Goal: Information Seeking & Learning: Learn about a topic

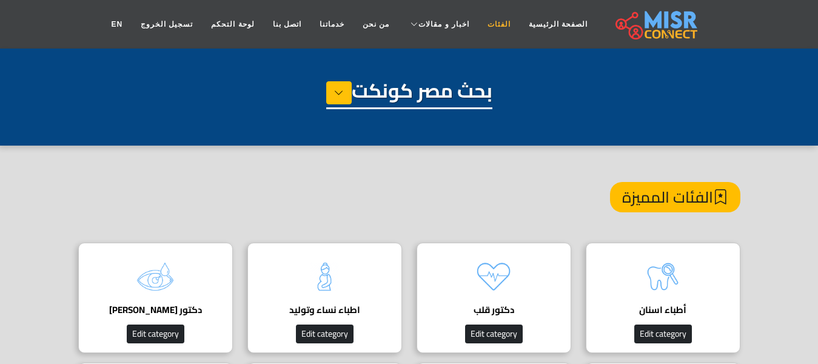
click at [487, 20] on link "الفئات" at bounding box center [498, 24] width 41 height 23
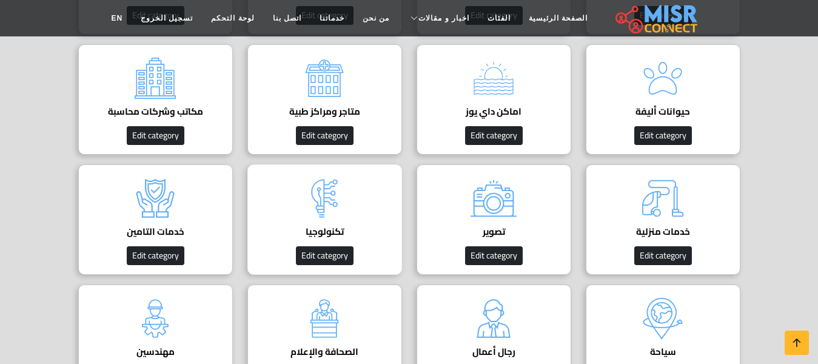
scroll to position [485, 0]
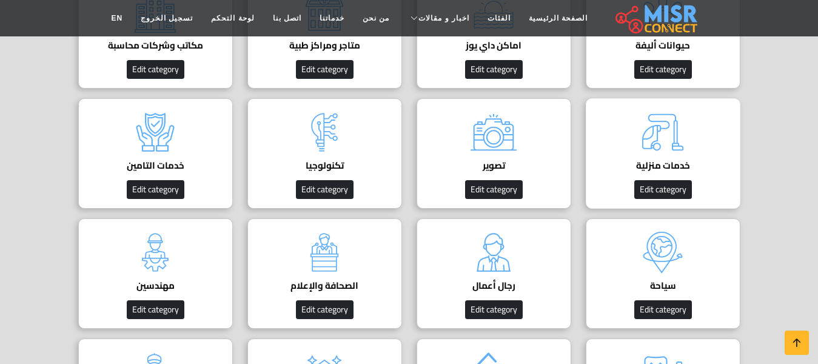
click at [673, 165] on h4 "خدمات منزلية" at bounding box center [662, 165] width 117 height 11
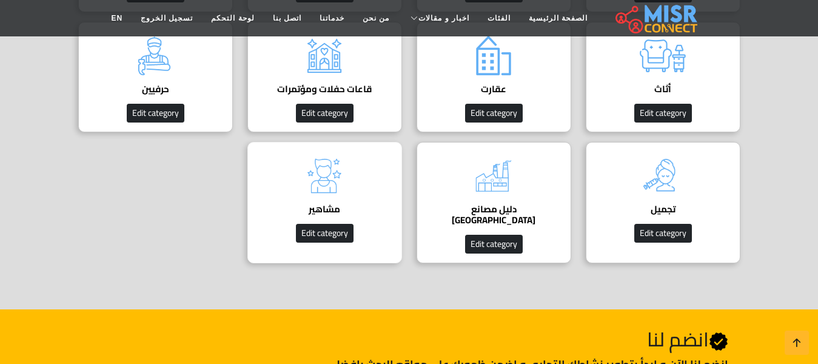
scroll to position [788, 0]
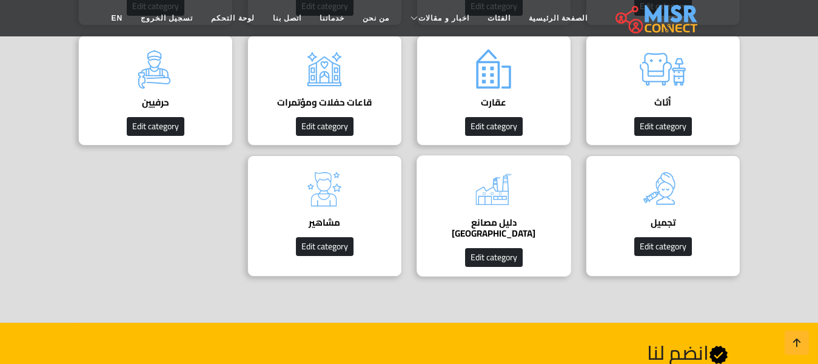
click at [513, 195] on img at bounding box center [493, 189] width 48 height 48
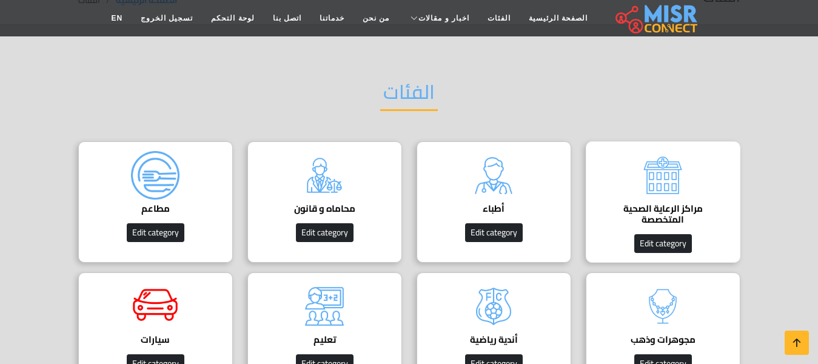
scroll to position [121, 0]
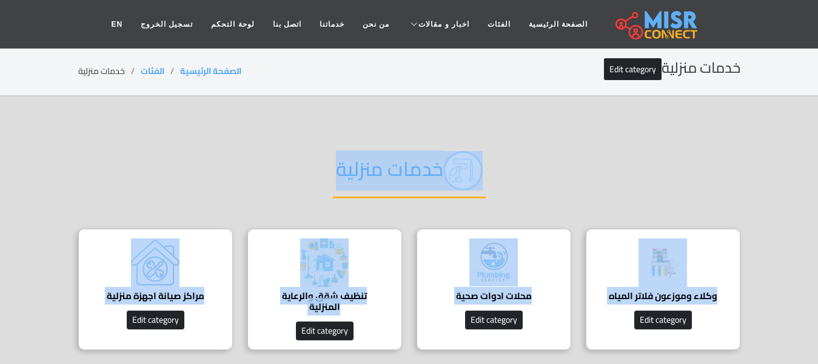
drag, startPoint x: 555, startPoint y: 160, endPoint x: 32, endPoint y: 301, distance: 541.7
click at [32, 301] on section "خدمات منزلية وكلاء وموزعون فلاتر المياه وكلاء وموزعون فلاتر المياه Edit categor…" at bounding box center [409, 245] width 818 height 299
copy body "خدمات منزلية وكلاء وموزعون فلاتر المياه وكلاء وموزعون فلاتر المياه Edit categor…"
click at [556, 162] on div "خدمات منزلية" at bounding box center [409, 181] width 662 height 96
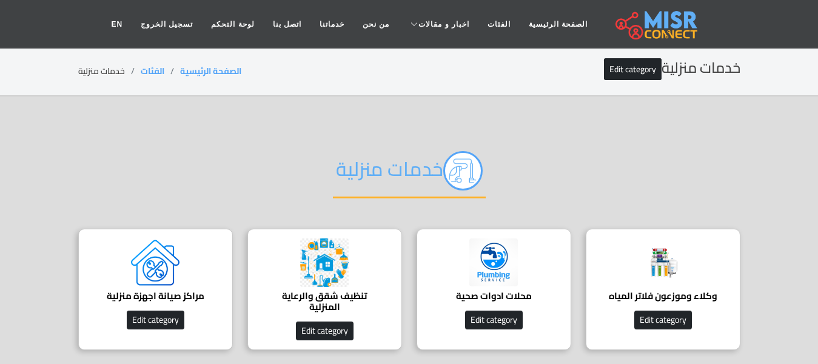
click at [724, 213] on div "خدمات منزلية" at bounding box center [409, 181] width 662 height 96
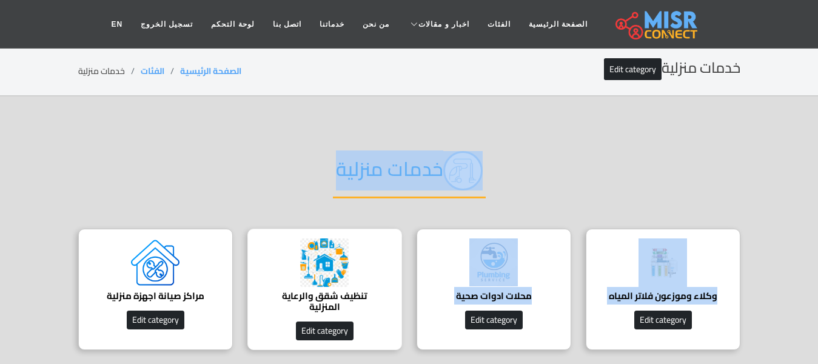
drag, startPoint x: 731, startPoint y: 219, endPoint x: 398, endPoint y: 247, distance: 333.9
click at [398, 247] on div "خدمات منزلية وكلاء وموزعون فلاتر المياه وكلاء وموزعون فلاتر المياه Edit categor…" at bounding box center [409, 246] width 691 height 227
click at [704, 194] on div "خدمات منزلية" at bounding box center [409, 181] width 662 height 96
click at [744, 213] on div "خدمات منزلية وكلاء وموزعون فلاتر المياه وكلاء وموزعون فلاتر المياه Edit categor…" at bounding box center [409, 246] width 691 height 227
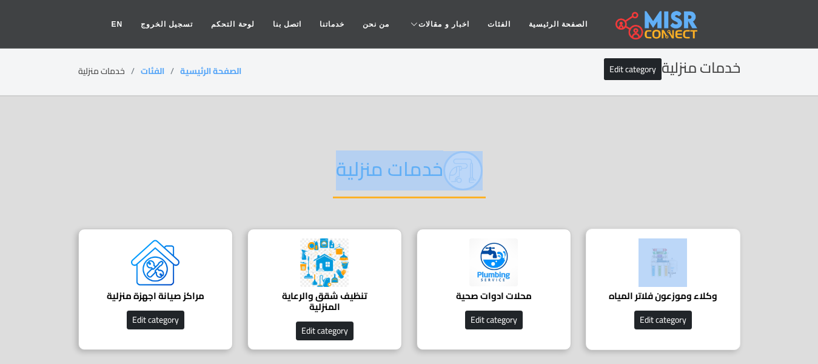
drag, startPoint x: 736, startPoint y: 227, endPoint x: 639, endPoint y: 275, distance: 108.1
click at [639, 275] on div "خدمات منزلية وكلاء وموزعون فلاتر المياه وكلاء وموزعون فلاتر المياه Edit categor…" at bounding box center [409, 246] width 691 height 227
click at [800, 265] on section "خدمات منزلية وكلاء وموزعون فلاتر المياه وكلاء وموزعون فلاتر المياه Edit categor…" at bounding box center [409, 245] width 818 height 299
click at [785, 279] on section "خدمات منزلية وكلاء وموزعون فلاتر المياه وكلاء وموزعون فلاتر المياه Edit categor…" at bounding box center [409, 245] width 818 height 299
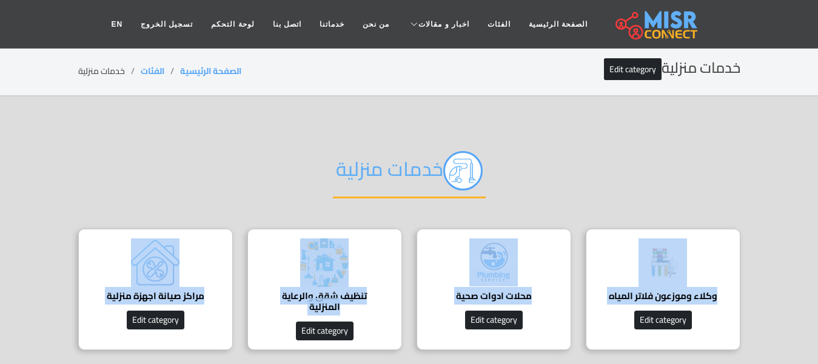
drag, startPoint x: 764, startPoint y: 274, endPoint x: 76, endPoint y: 305, distance: 688.5
click at [76, 305] on section "خدمات منزلية وكلاء وموزعون فلاتر المياه وكلاء وموزعون فلاتر المياه Edit categor…" at bounding box center [409, 245] width 818 height 299
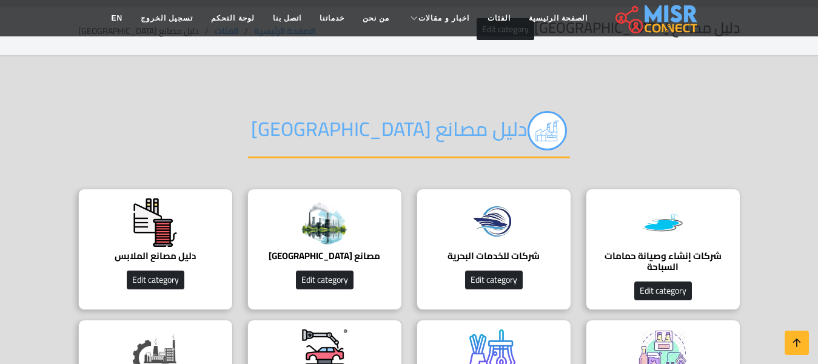
scroll to position [121, 0]
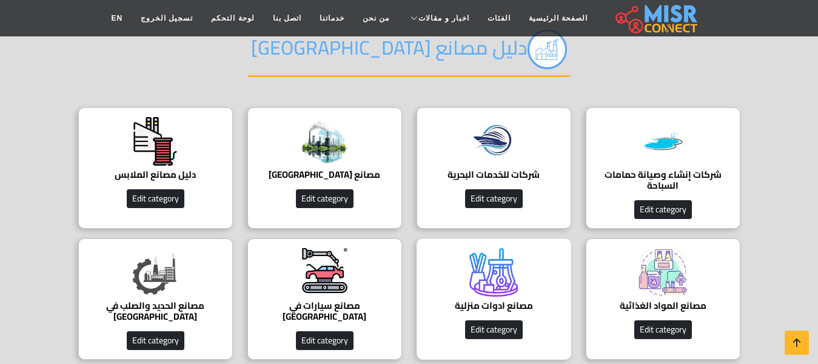
click at [508, 271] on img at bounding box center [493, 272] width 48 height 48
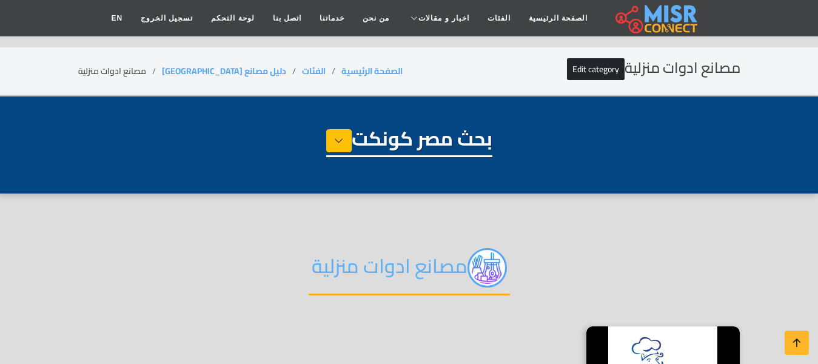
select select "**********"
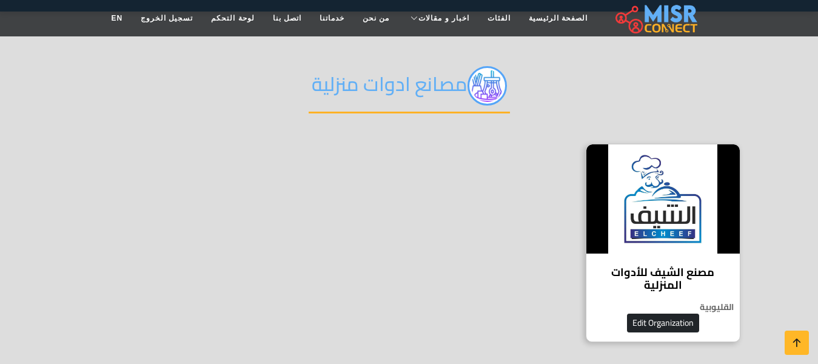
scroll to position [121, 0]
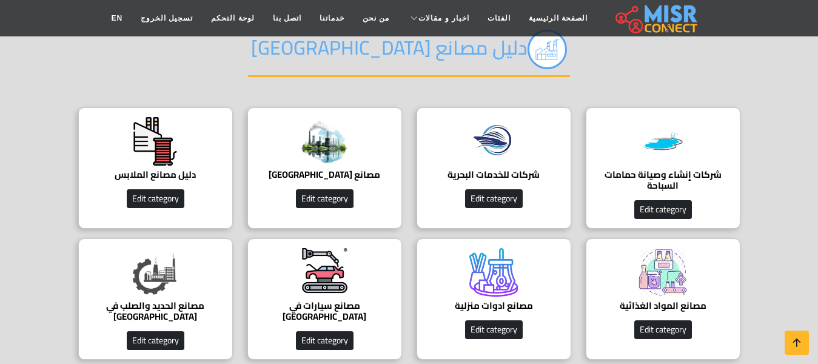
scroll to position [61, 0]
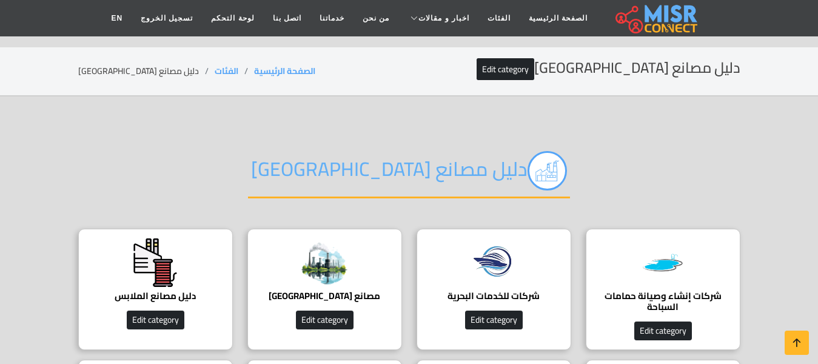
scroll to position [66, 0]
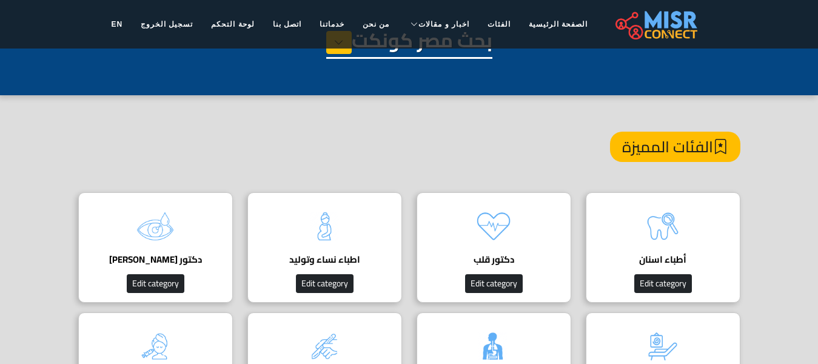
scroll to position [182, 0]
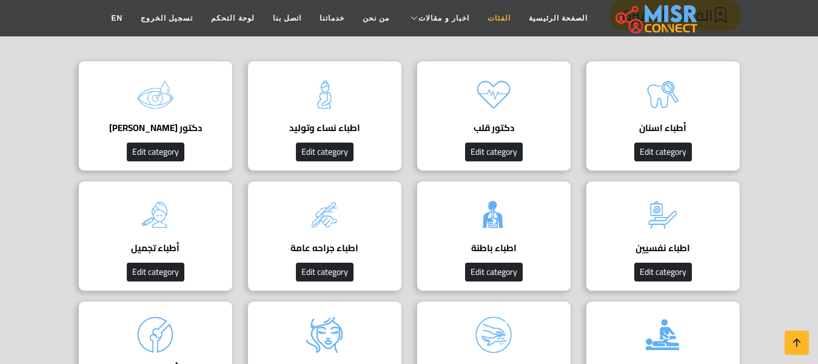
click at [478, 22] on link "الفئات" at bounding box center [498, 18] width 41 height 23
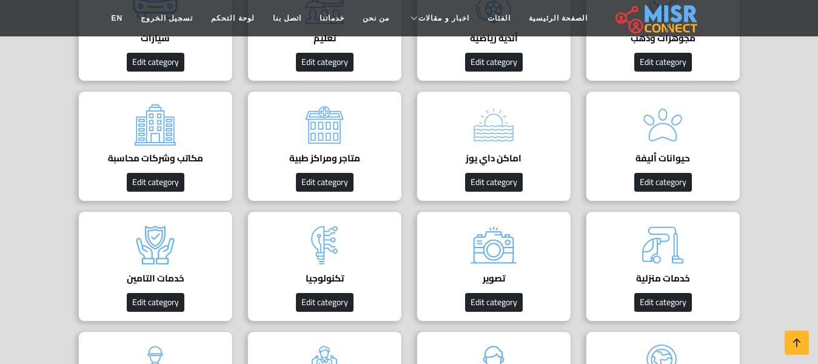
scroll to position [424, 0]
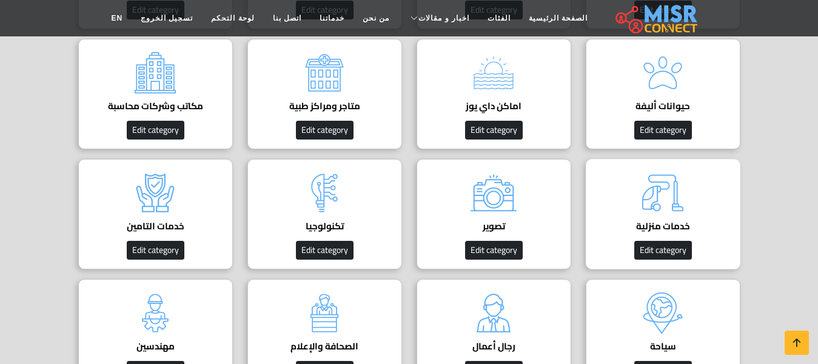
click at [646, 214] on img at bounding box center [662, 192] width 48 height 48
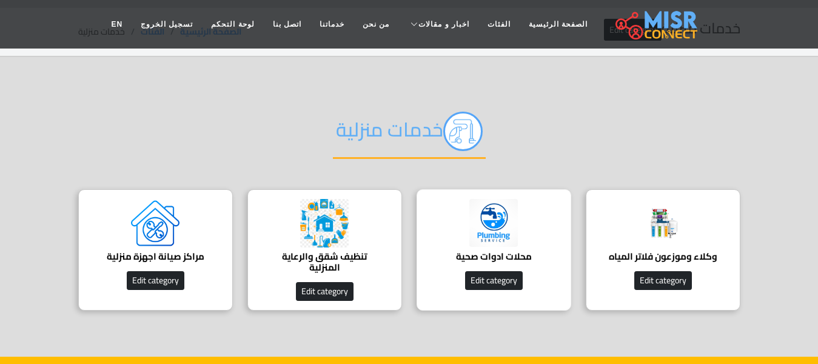
scroll to position [61, 0]
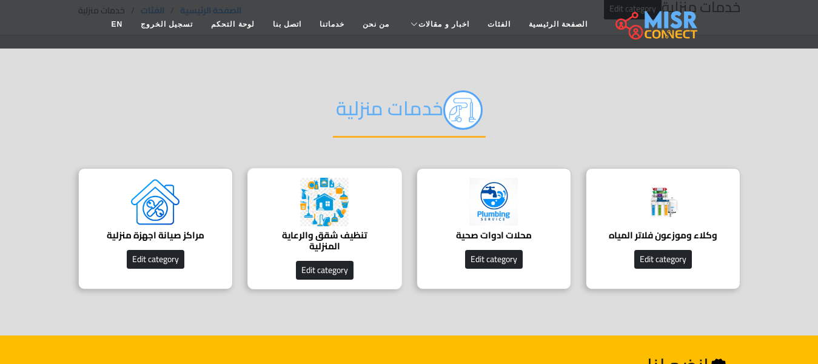
click at [327, 232] on h4 "تنظيف شقق والرعاية المنزلية" at bounding box center [324, 241] width 117 height 22
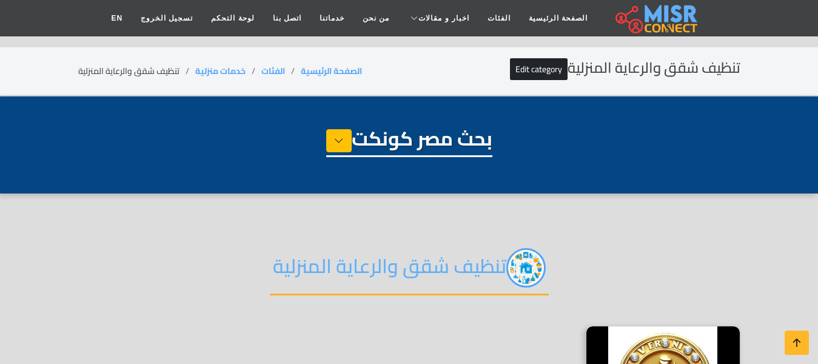
select select "**********"
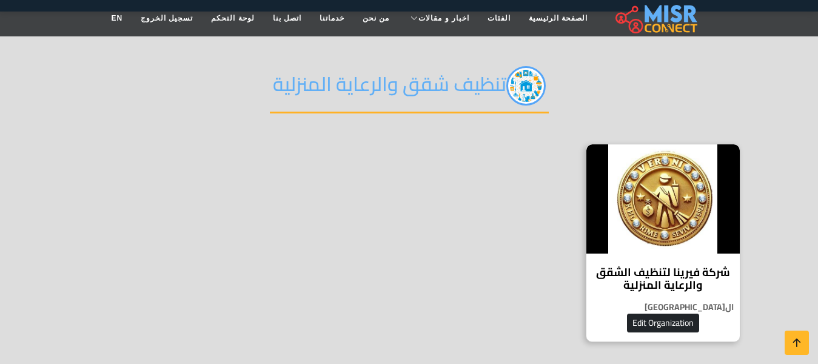
scroll to position [182, 0]
click at [375, 84] on h2 "تنظيف شقق والرعاية المنزلية" at bounding box center [409, 89] width 279 height 47
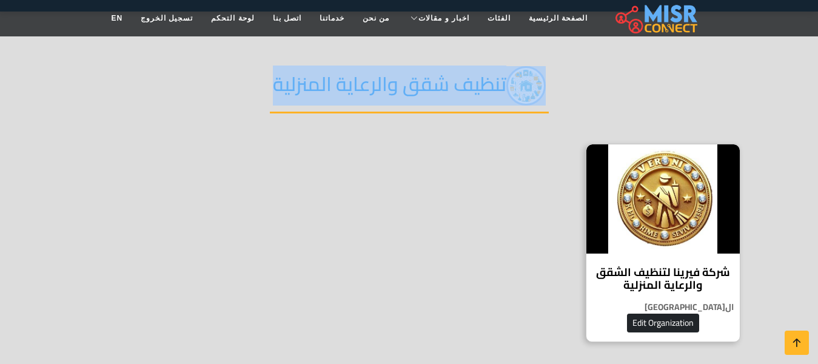
click at [375, 84] on h2 "تنظيف شقق والرعاية المنزلية" at bounding box center [409, 89] width 279 height 47
copy div "تنظيف شقق والرعاية المنزلية"
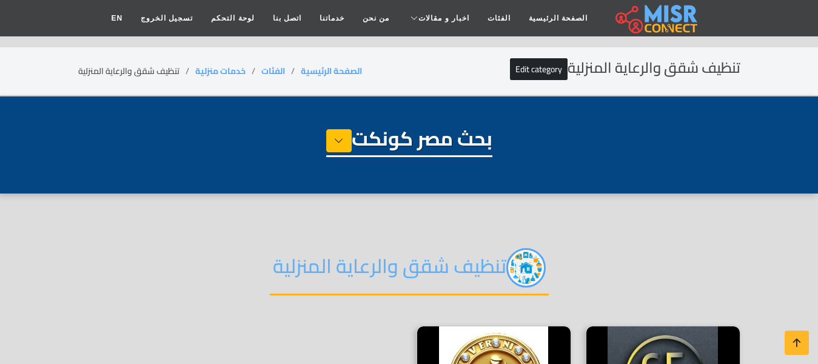
select select "**********"
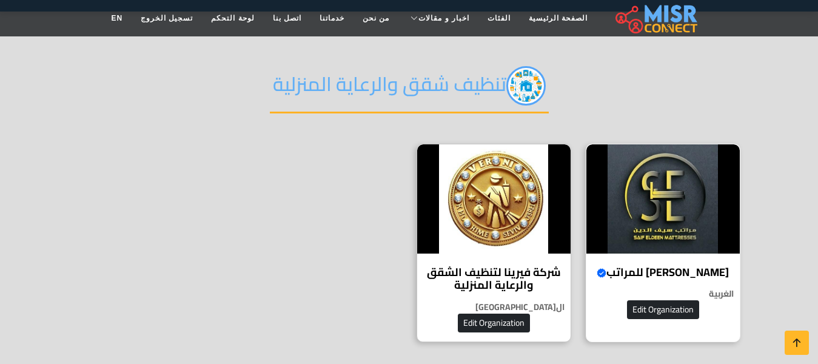
click at [708, 274] on h4 "سيف الدين للمراتب Verified account" at bounding box center [662, 271] width 135 height 13
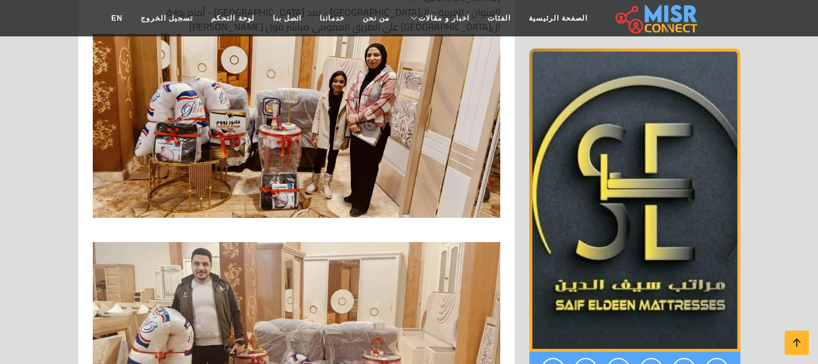
scroll to position [5151, 0]
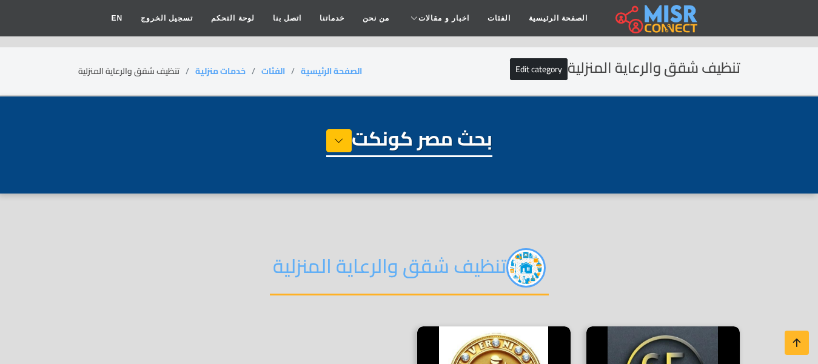
select select "**********"
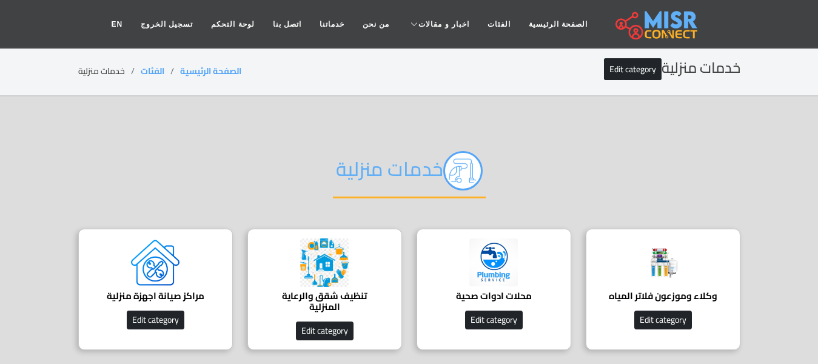
scroll to position [61, 0]
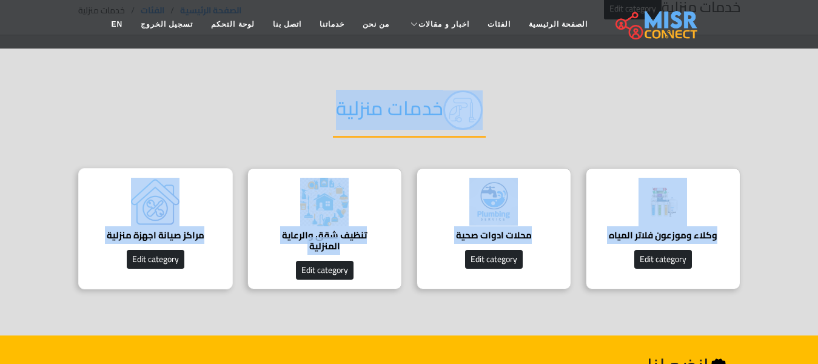
drag, startPoint x: 496, startPoint y: 88, endPoint x: 100, endPoint y: 259, distance: 431.3
click at [100, 259] on div "خدمات منزلية وكلاء وموزعون فلاتر المياه وكلاء وموزعون فلاتر المياه Edit categor…" at bounding box center [409, 185] width 691 height 227
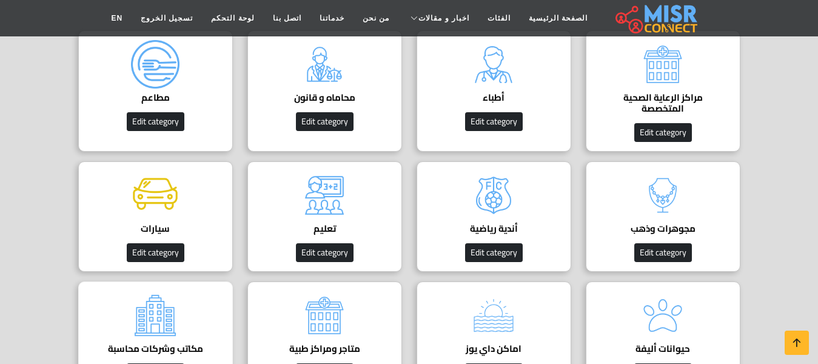
scroll to position [242, 0]
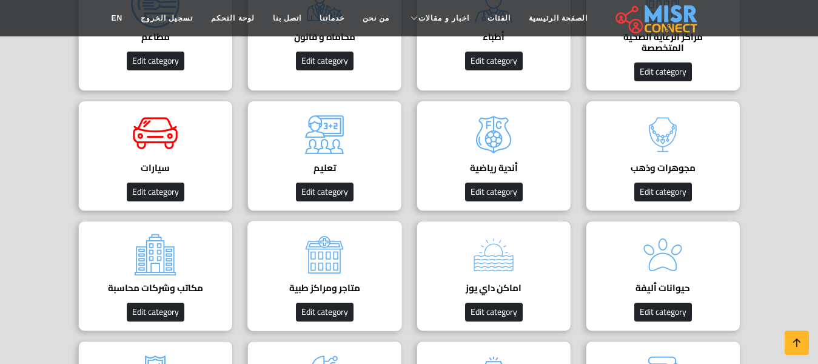
click at [285, 268] on div "متاجر ومراكز طبية دليل عيادات مصر Edit category" at bounding box center [324, 276] width 155 height 110
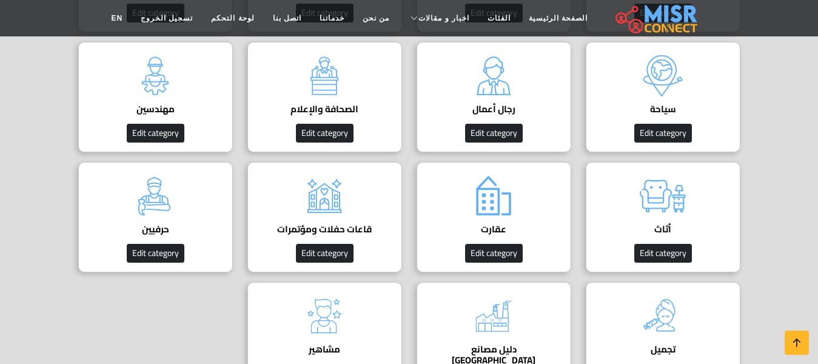
scroll to position [727, 0]
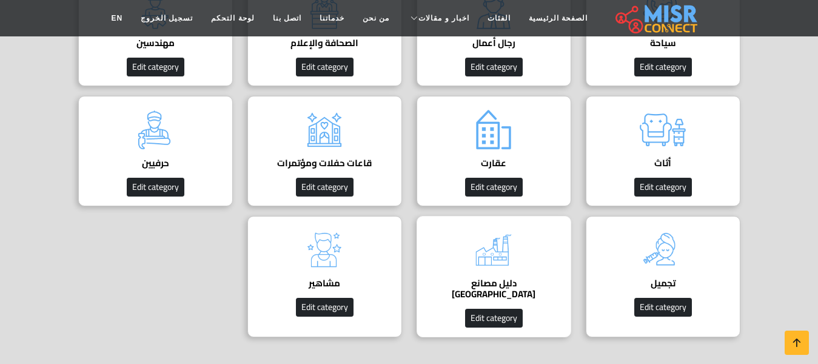
click at [496, 263] on img at bounding box center [493, 249] width 48 height 48
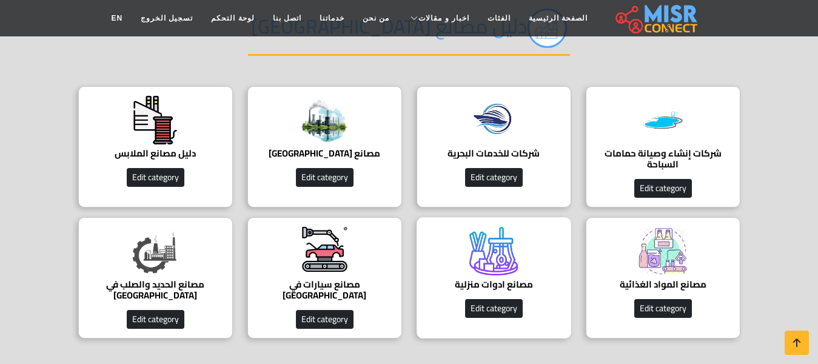
scroll to position [121, 0]
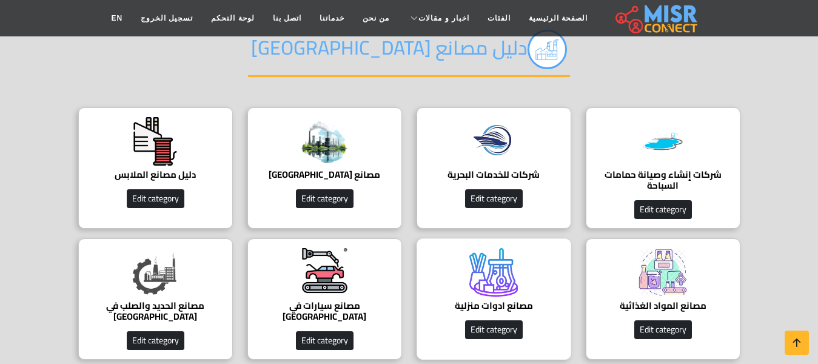
click at [516, 295] on img at bounding box center [493, 272] width 48 height 48
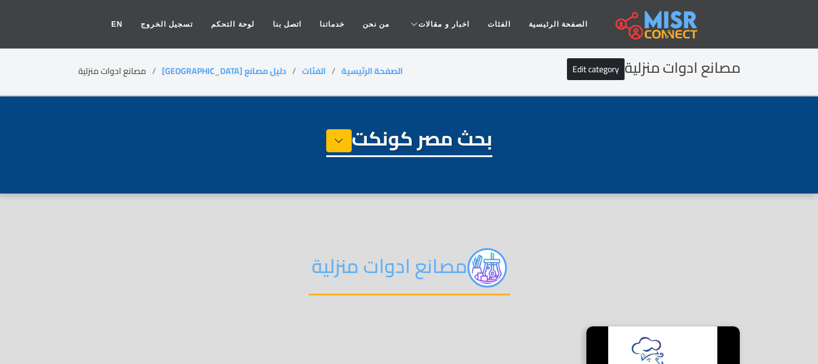
select select "**********"
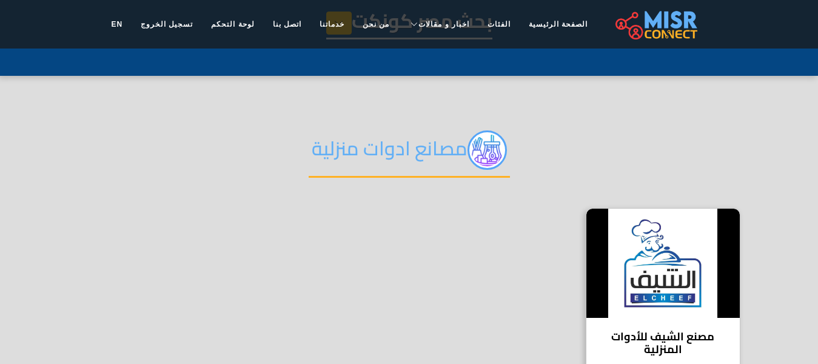
scroll to position [121, 0]
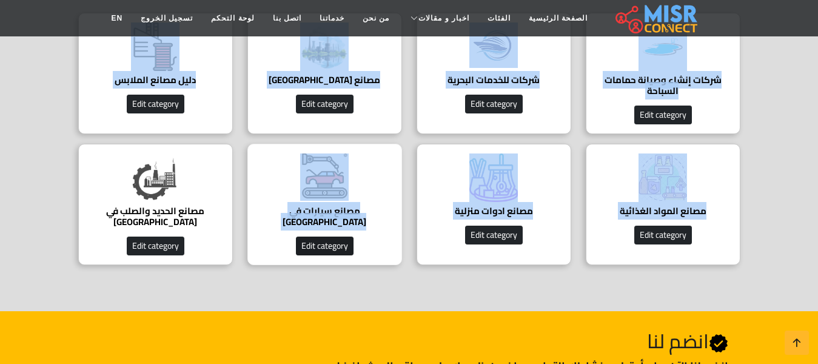
scroll to position [242, 0]
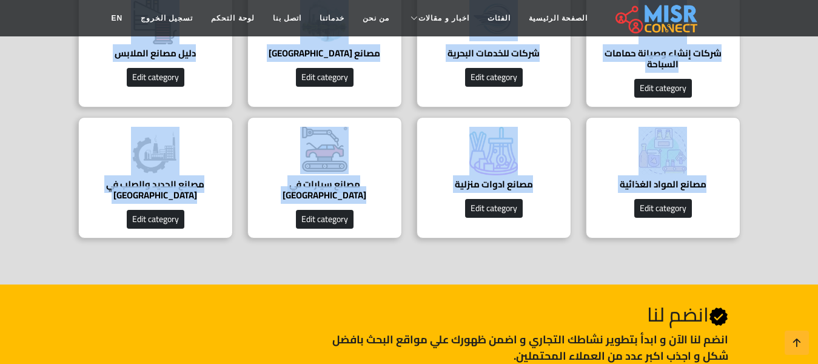
drag, startPoint x: 489, startPoint y: 133, endPoint x: 4, endPoint y: 198, distance: 489.2
click at [4, 198] on section "دليل مصانع مصر شركات إنشاء وصيانة حمامات السباحة شركات إنشاء وصيانة حمامات السب…" at bounding box center [409, 69] width 818 height 430
copy body "دليل مصانع مصر شركات إنشاء وصيانة حمامات السباحة شركات إنشاء وصيانة حمامات السب…"
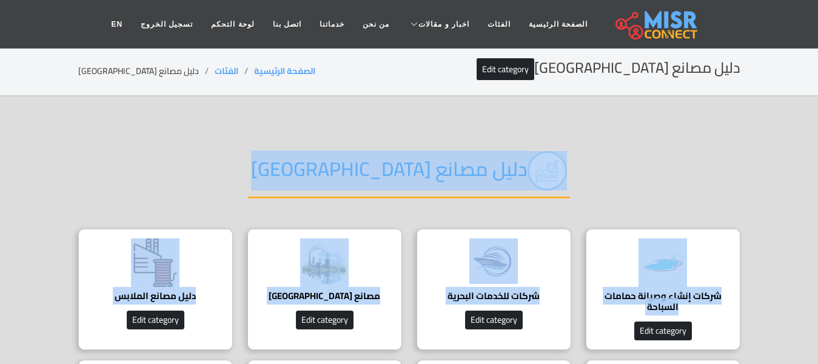
scroll to position [61, 0]
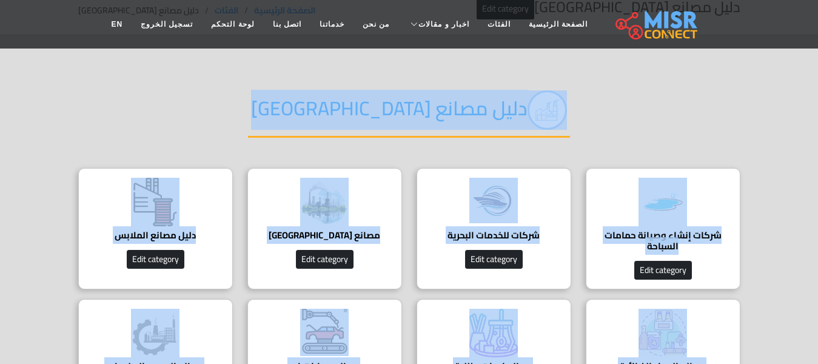
click at [608, 104] on div "دليل مصانع [GEOGRAPHIC_DATA]" at bounding box center [409, 120] width 662 height 96
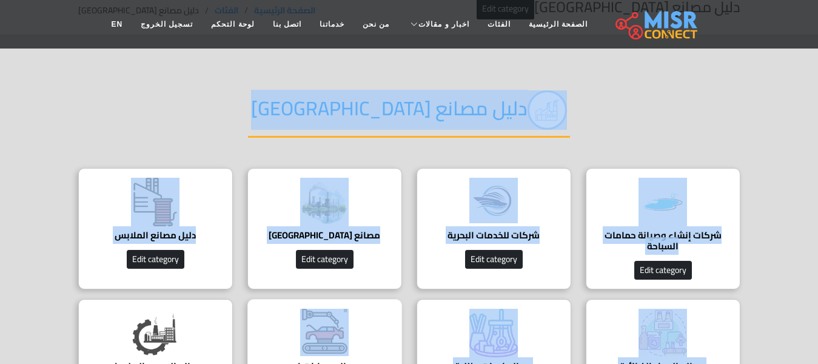
drag, startPoint x: 780, startPoint y: 167, endPoint x: 309, endPoint y: 309, distance: 491.8
click at [309, 309] on section "دليل مصانع مصر شركات إنشاء وصيانة حمامات السباحة شركات إنشاء وصيانة حمامات السب…" at bounding box center [409, 251] width 818 height 430
click at [639, 128] on div "دليل مصانع [GEOGRAPHIC_DATA]" at bounding box center [409, 120] width 662 height 96
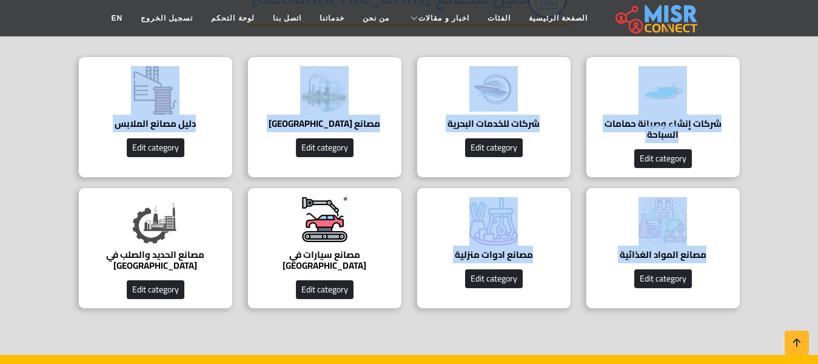
scroll to position [182, 0]
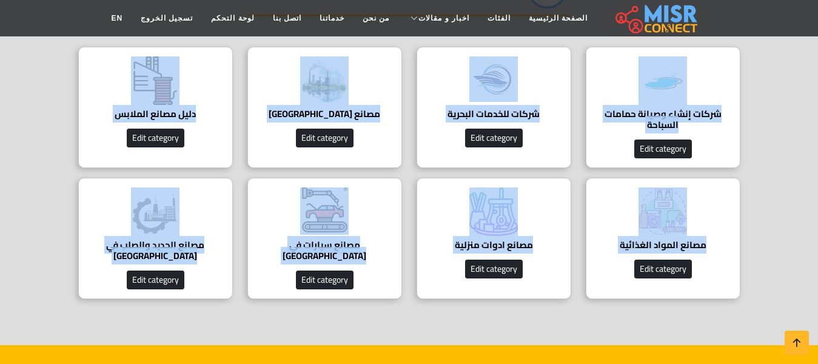
drag, startPoint x: 752, startPoint y: 172, endPoint x: 42, endPoint y: 271, distance: 717.3
click at [42, 271] on section "دليل مصانع مصر شركات إنشاء وصيانة حمامات السباحة شركات إنشاء وصيانة حمامات السب…" at bounding box center [409, 130] width 818 height 430
copy body "شركات إنشاء وصيانة حمامات السباحة شركات إنشاء وصيانة حمامات السباحة Edit catego…"
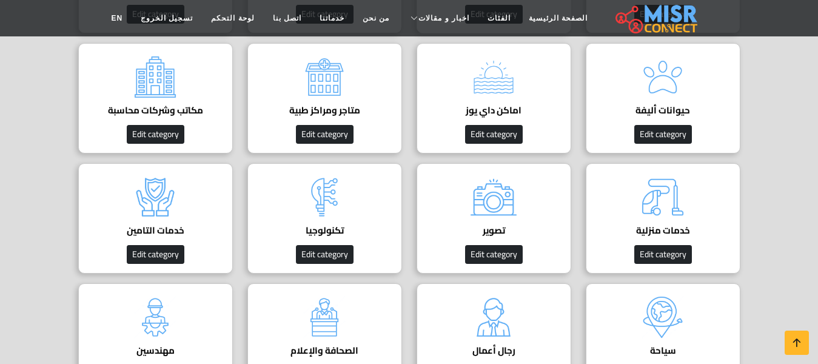
scroll to position [424, 0]
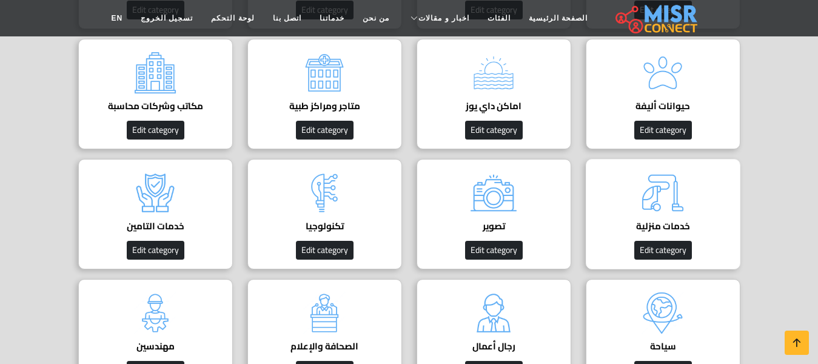
click at [641, 199] on img at bounding box center [662, 192] width 48 height 48
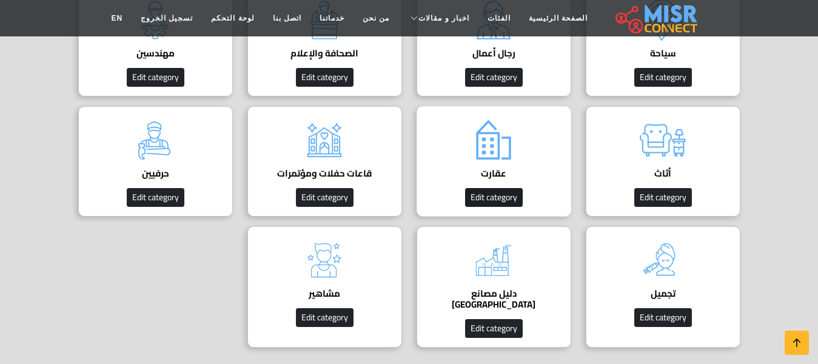
scroll to position [727, 0]
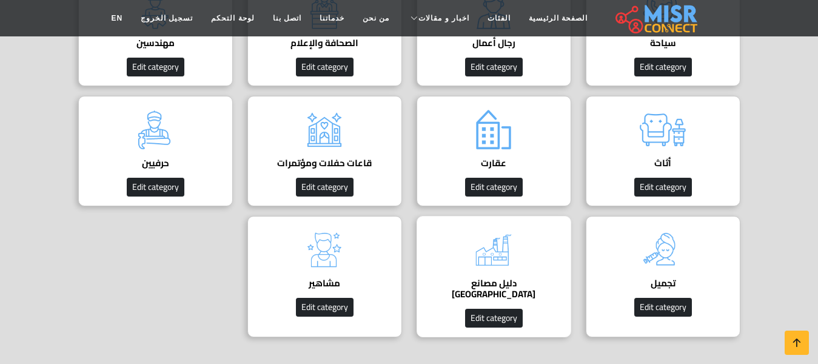
click at [524, 257] on div "دليل مصانع مصر دليل المصانع في [GEOGRAPHIC_DATA] Edit category" at bounding box center [493, 276] width 155 height 121
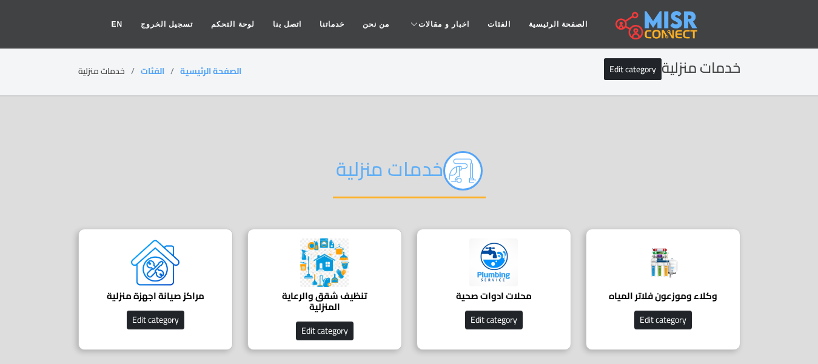
scroll to position [61, 0]
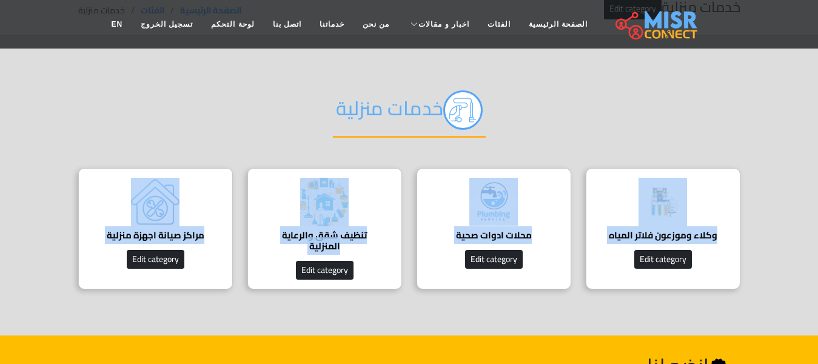
drag, startPoint x: 778, startPoint y: 178, endPoint x: 29, endPoint y: 241, distance: 751.1
click at [29, 241] on section "خدمات منزلية وكلاء وموزعون فلاتر المياه وكلاء وموزعون فلاتر المياه Edit categor…" at bounding box center [409, 185] width 818 height 299
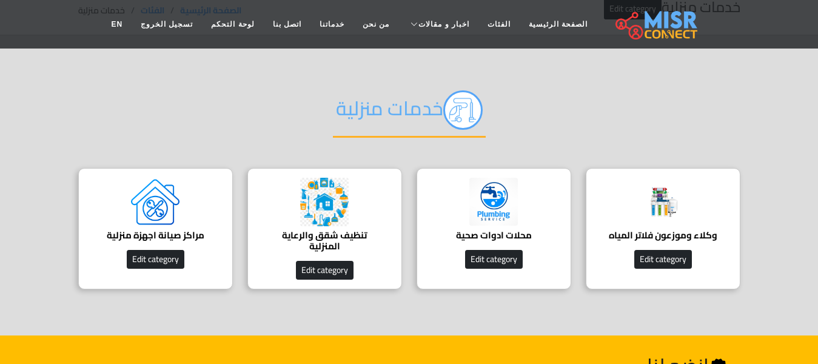
click at [191, 110] on div "خدمات منزلية" at bounding box center [409, 120] width 662 height 96
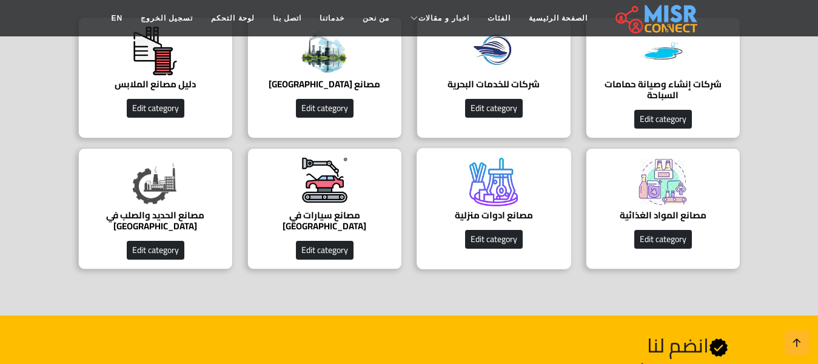
scroll to position [182, 0]
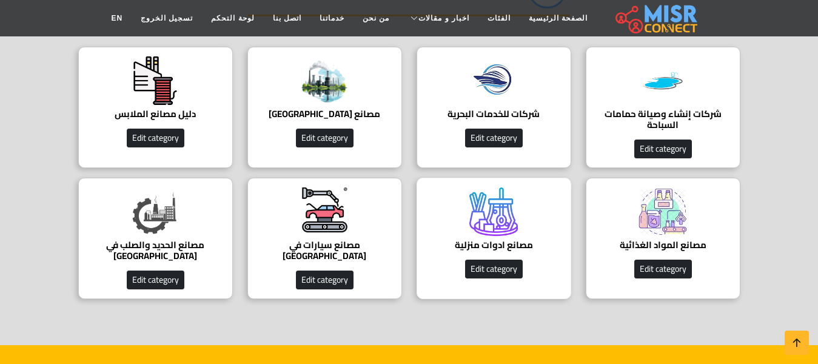
click at [476, 256] on div "مصانع ادوات منزلية مصانع ادوات منزلية في مصر Edit category" at bounding box center [493, 238] width 155 height 121
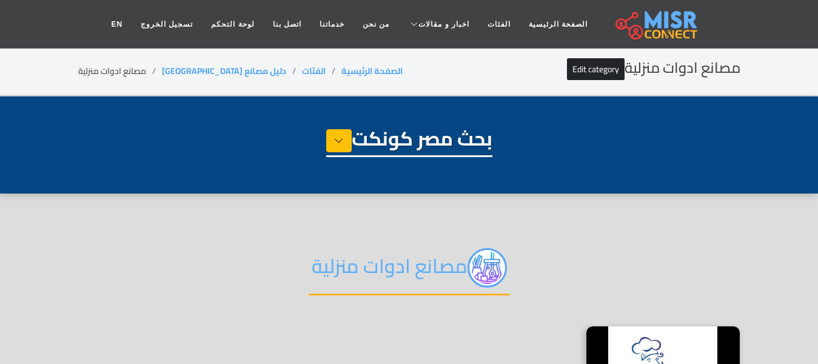
select select "**********"
click at [368, 276] on h2 "مصانع ادوات منزلية" at bounding box center [408, 271] width 201 height 47
click at [369, 274] on h2 "مصانع ادوات منزلية" at bounding box center [408, 271] width 201 height 47
click at [370, 273] on h2 "مصانع ادوات منزلية" at bounding box center [408, 271] width 201 height 47
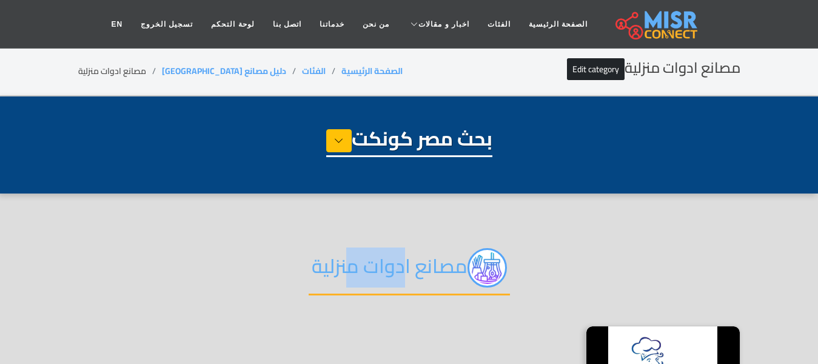
click at [370, 264] on h2 "مصانع ادوات منزلية" at bounding box center [408, 271] width 201 height 47
click at [371, 264] on h2 "مصانع ادوات منزلية" at bounding box center [408, 271] width 201 height 47
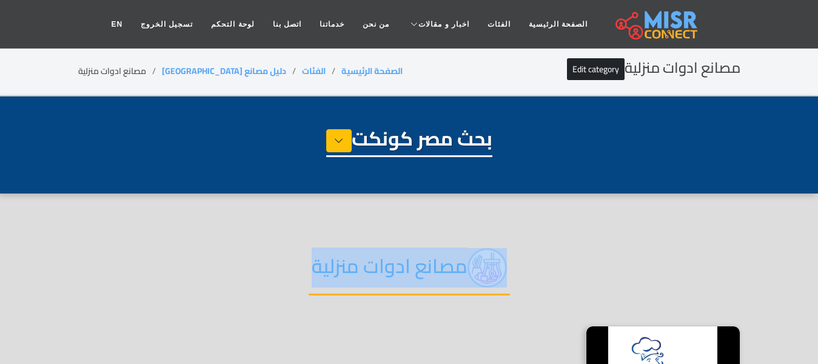
click at [371, 264] on h2 "مصانع ادوات منزلية" at bounding box center [408, 271] width 201 height 47
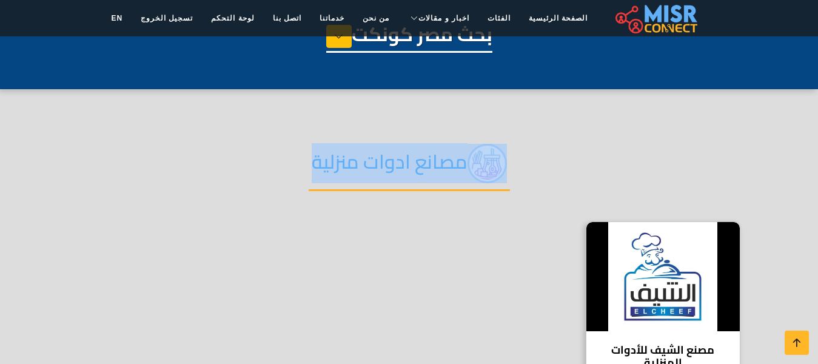
scroll to position [182, 0]
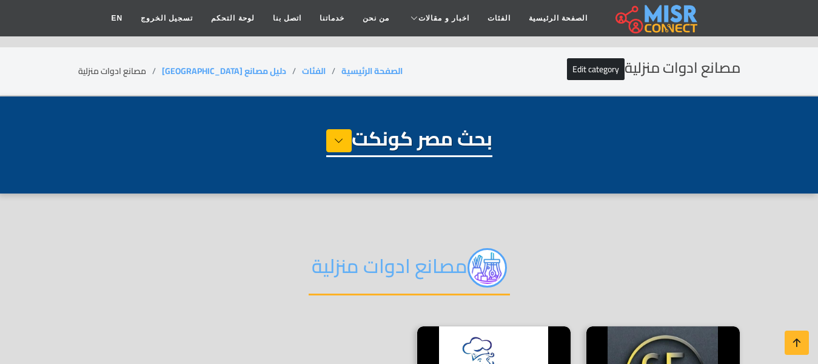
select select "**********"
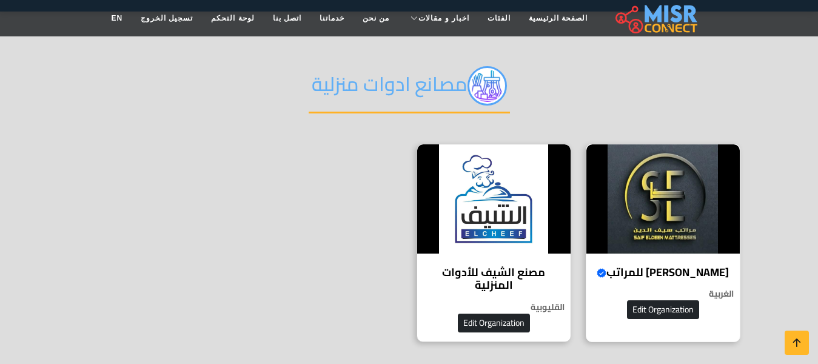
scroll to position [182, 0]
click at [627, 260] on div "سيف الدين للمراتب Verified account عالم النوم المثالي لكل أفراد الأسرة الغربية …" at bounding box center [662, 243] width 155 height 198
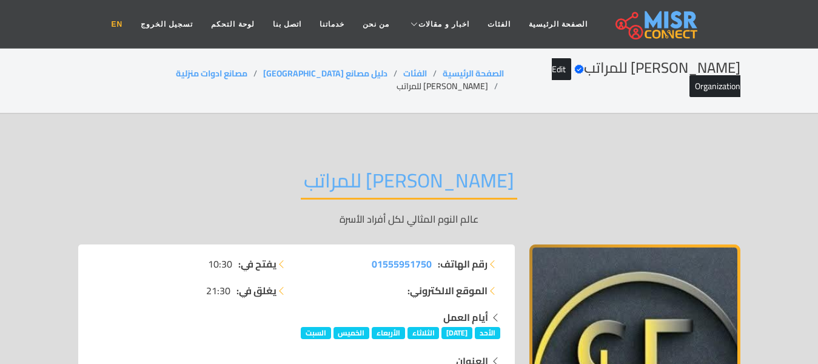
click at [132, 22] on link "EN" at bounding box center [117, 24] width 30 height 23
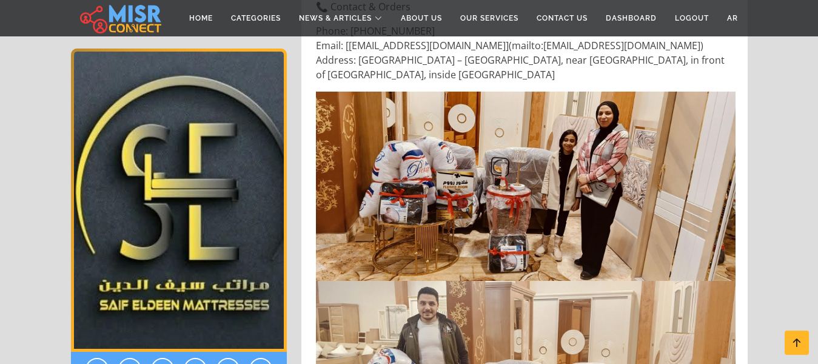
scroll to position [5035, 0]
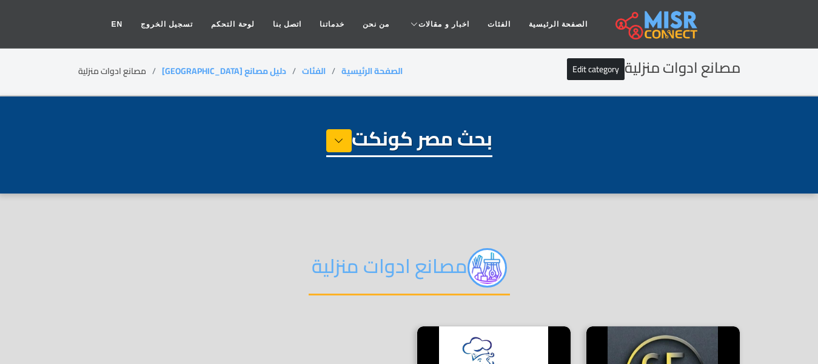
select select "**********"
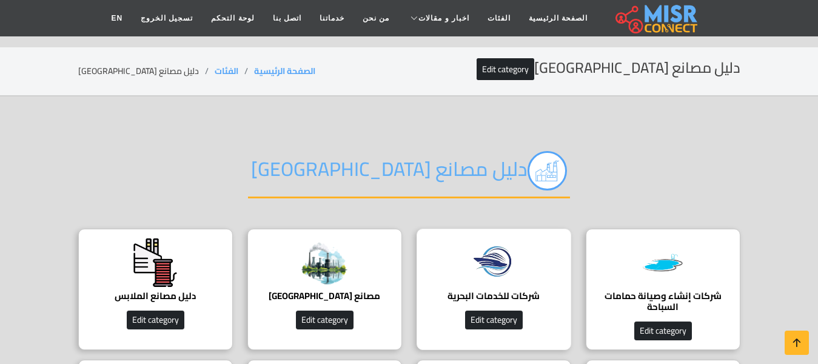
scroll to position [182, 0]
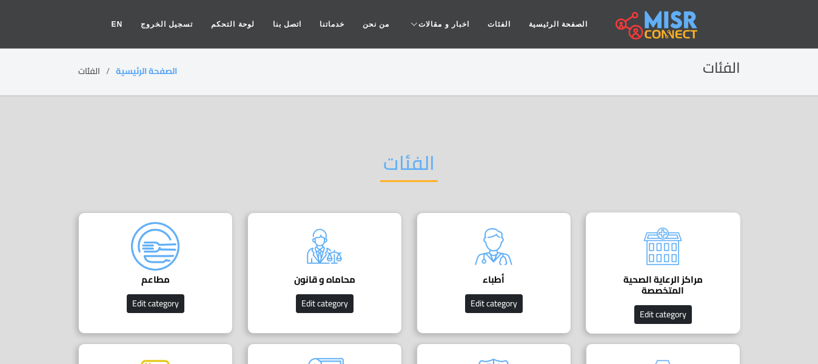
click at [650, 275] on h4 "مراكز الرعاية الصحية المتخصصة" at bounding box center [662, 285] width 117 height 22
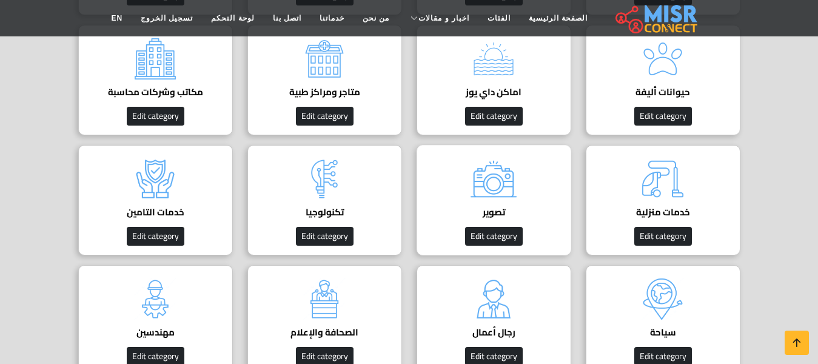
scroll to position [364, 0]
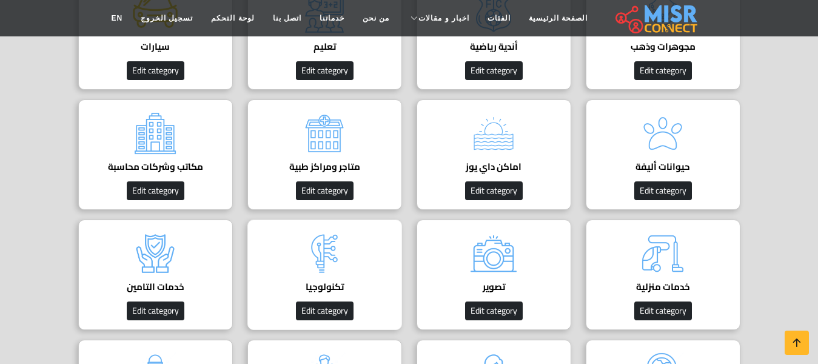
click at [343, 262] on img at bounding box center [324, 253] width 48 height 48
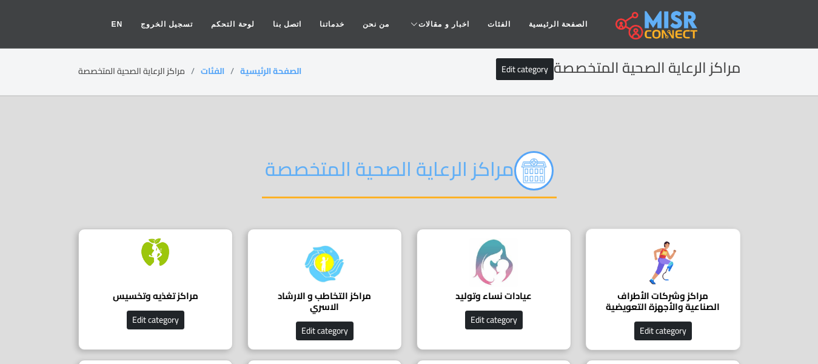
click at [636, 272] on div "مراكز وشركات الأطراف الصناعية والأجهزة التعويضية دليل شامل لأفضل شركات الأطراف …" at bounding box center [662, 288] width 155 height 121
click at [638, 271] on img at bounding box center [662, 262] width 48 height 48
click at [640, 271] on img at bounding box center [662, 262] width 48 height 48
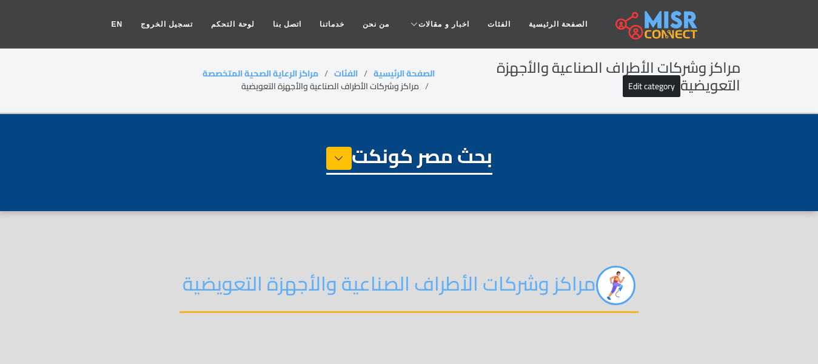
select select "**********"
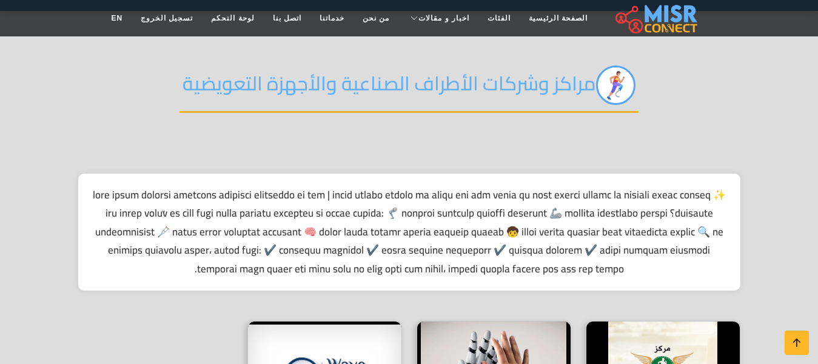
scroll to position [485, 0]
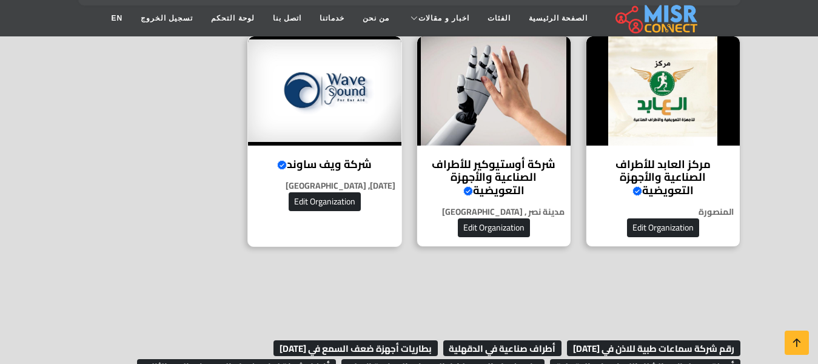
click at [350, 158] on h4 "شركة ويف ساوند Verified account" at bounding box center [324, 164] width 135 height 13
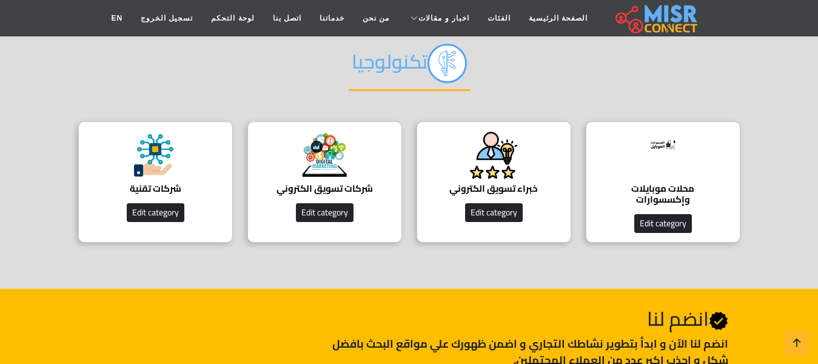
scroll to position [121, 0]
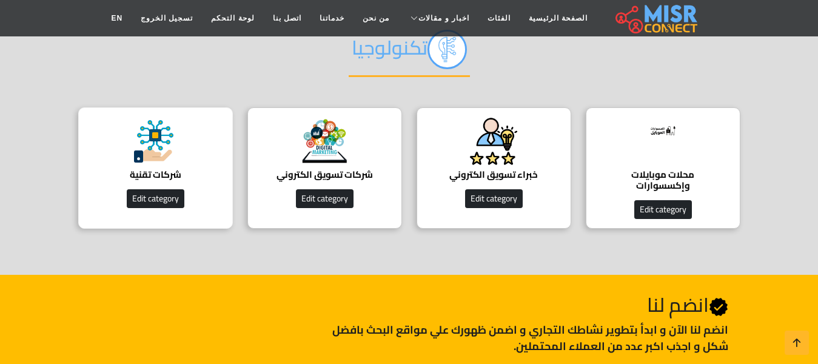
click at [198, 143] on div "شركات تقنية Edit category" at bounding box center [155, 167] width 155 height 121
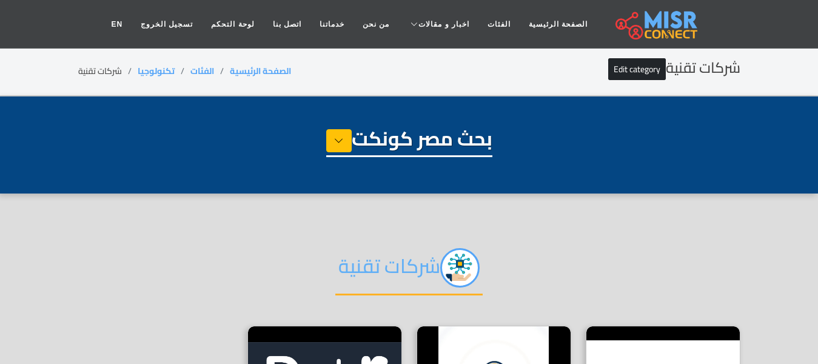
select select "**********"
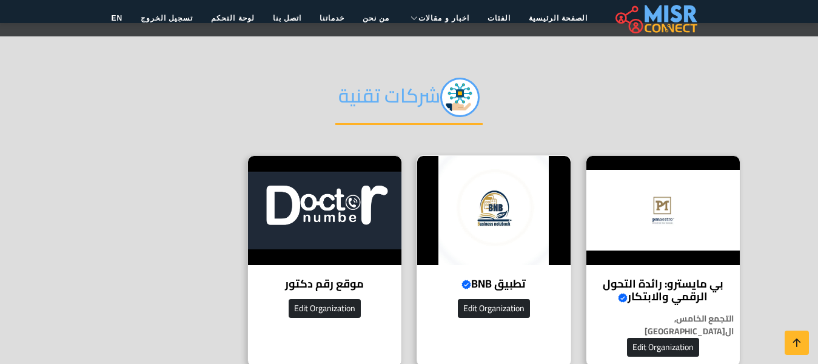
scroll to position [242, 0]
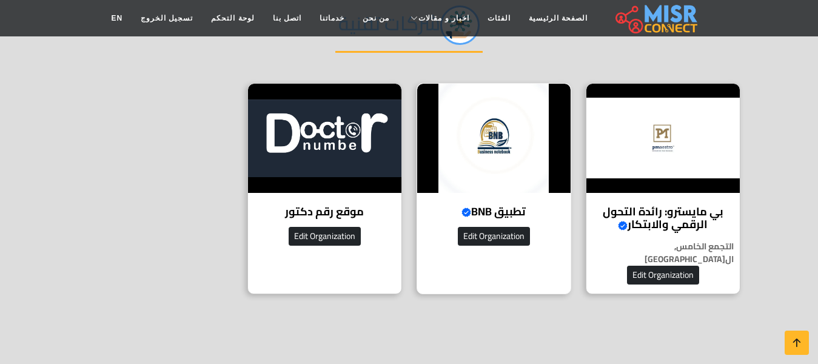
click at [493, 205] on h4 "تطبيق BNB Verified account" at bounding box center [493, 211] width 135 height 13
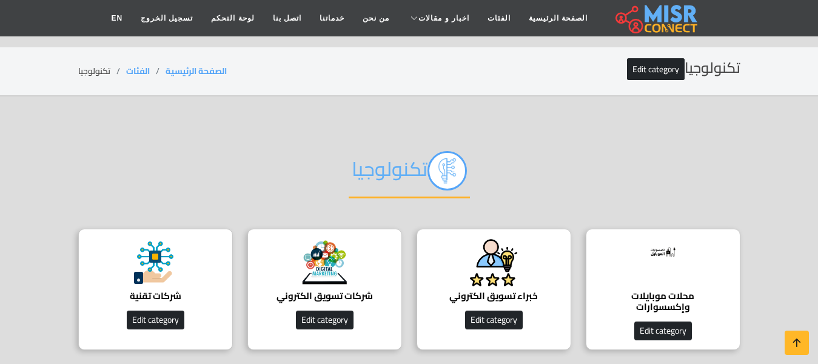
scroll to position [121, 0]
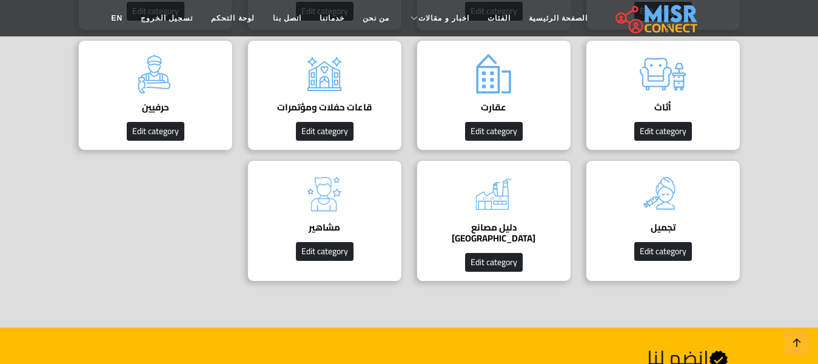
scroll to position [788, 0]
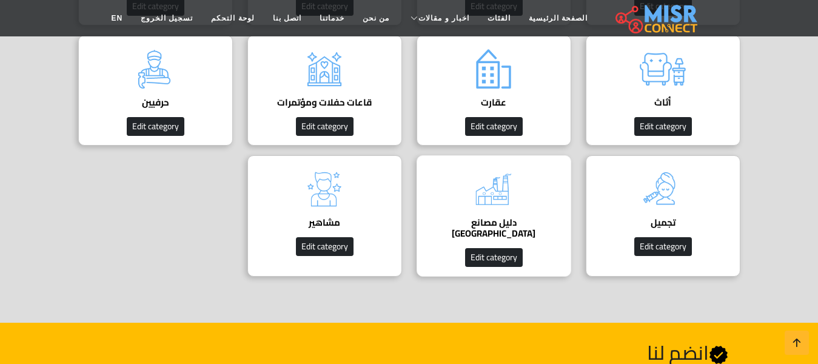
click at [522, 206] on div "دليل مصانع مصر دليل المصانع في مصر Edit category" at bounding box center [493, 215] width 155 height 121
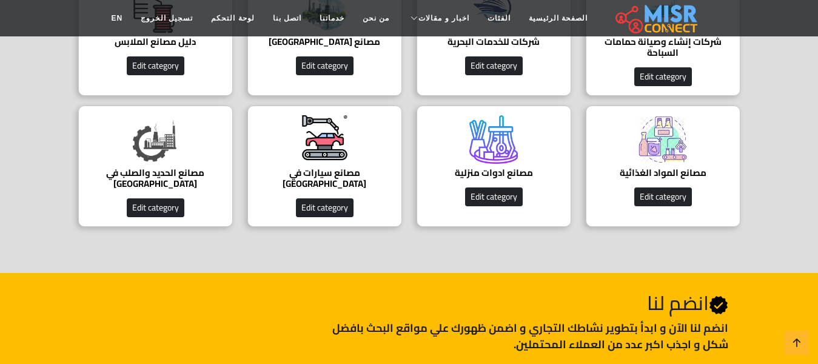
scroll to position [182, 0]
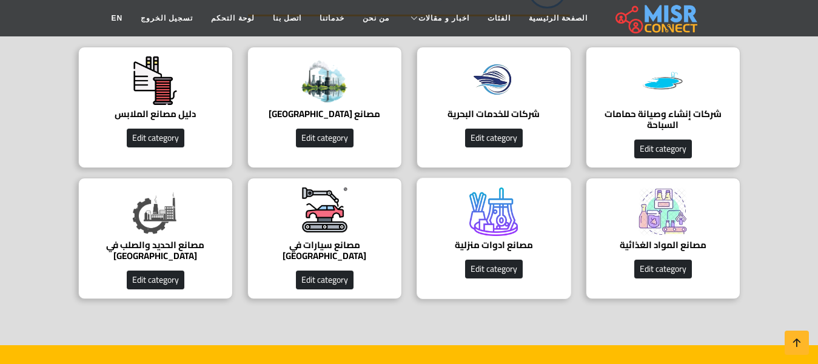
click at [529, 232] on div "مصانع ادوات منزلية مصانع ادوات منزلية في [GEOGRAPHIC_DATA] Edit category" at bounding box center [493, 238] width 155 height 121
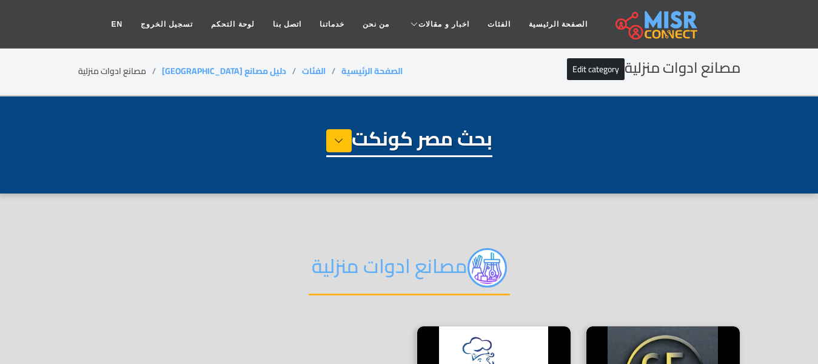
select select "**********"
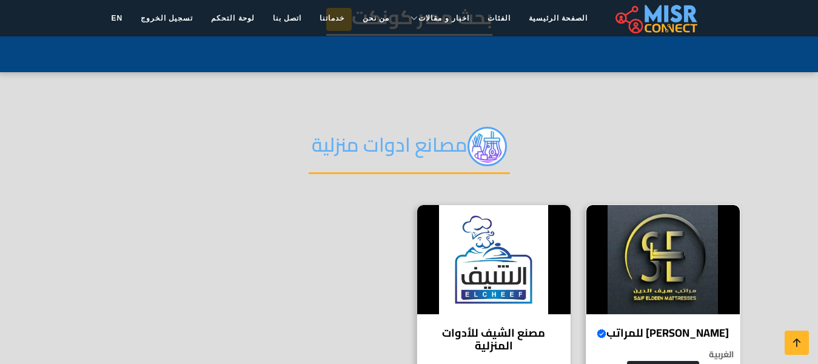
click at [690, 315] on div "سيف الدين للمراتب Verified account عالم النوم المثالي لكل أفراد الأسرة الغربية …" at bounding box center [662, 303] width 155 height 198
